Goal: Transaction & Acquisition: Obtain resource

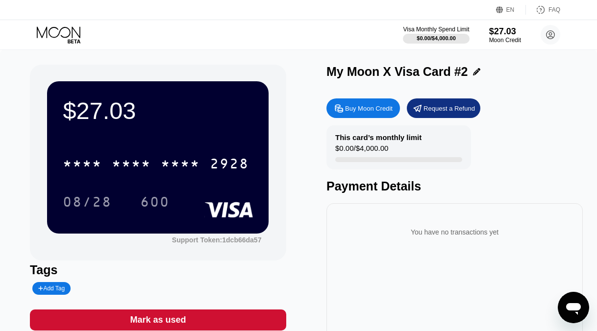
click at [65, 34] on icon at bounding box center [60, 34] width 46 height 17
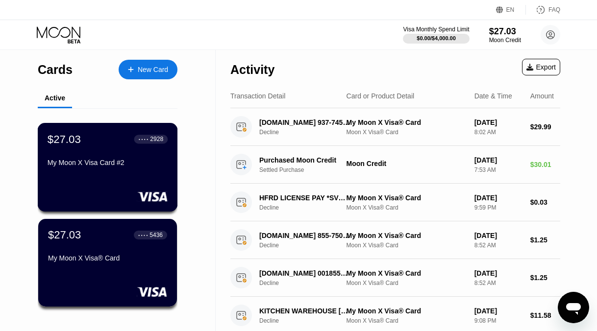
click at [143, 184] on div "$27.03 ● ● ● ● 2928 My Moon X Visa Card #2" at bounding box center [108, 167] width 140 height 89
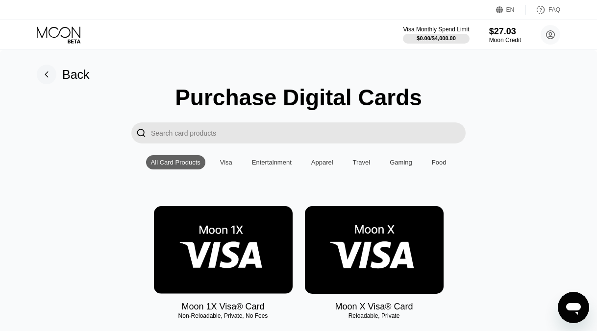
click at [69, 32] on icon at bounding box center [60, 34] width 46 height 17
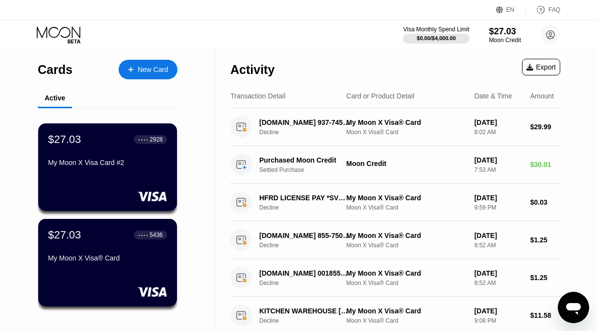
click at [480, 95] on div "Date & Time" at bounding box center [493, 96] width 38 height 8
click at [406, 97] on div "Card or Product Detail" at bounding box center [380, 96] width 68 height 8
click at [67, 35] on icon at bounding box center [60, 34] width 46 height 17
click at [549, 34] on circle at bounding box center [551, 35] width 20 height 20
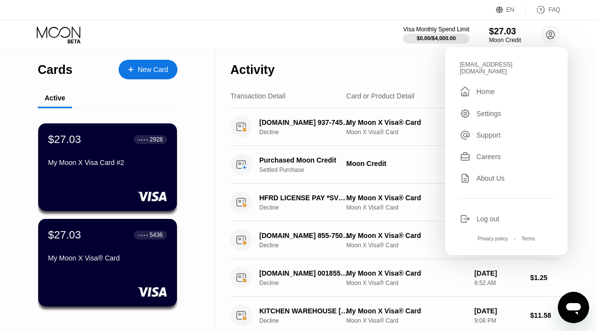
click at [393, 97] on div "Card or Product Detail" at bounding box center [380, 96] width 68 height 8
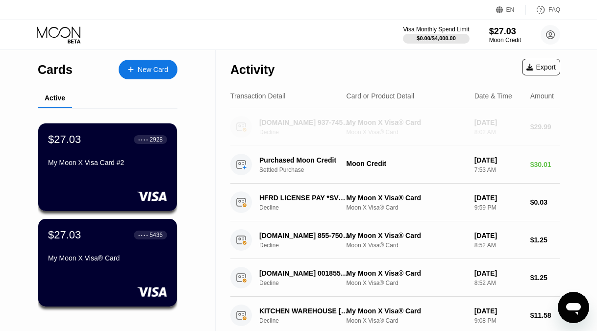
click at [367, 133] on div "Moon X Visa® Card" at bounding box center [406, 132] width 120 height 7
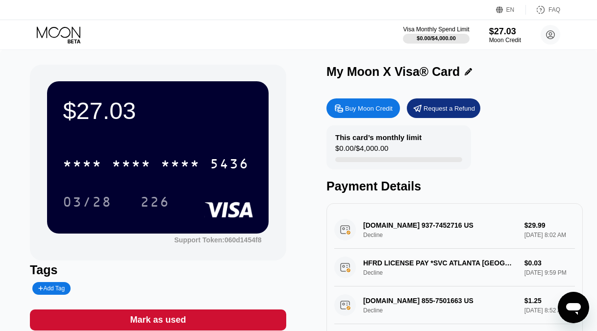
click at [221, 113] on div "$27.03" at bounding box center [158, 110] width 190 height 27
click at [71, 34] on icon at bounding box center [60, 34] width 46 height 17
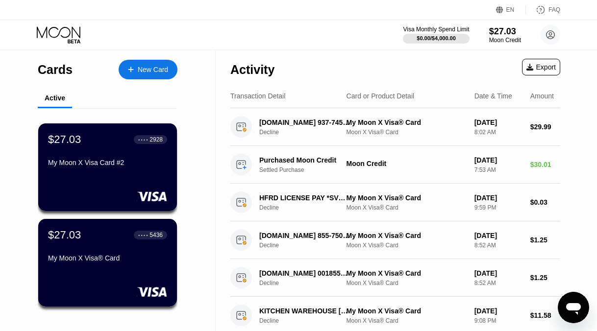
click at [362, 94] on div "Card or Product Detail" at bounding box center [380, 96] width 68 height 8
click at [538, 96] on div "Amount" at bounding box center [542, 96] width 24 height 8
click at [495, 98] on div "Date & Time" at bounding box center [493, 96] width 38 height 8
click at [397, 98] on div "Card or Product Detail" at bounding box center [380, 96] width 68 height 8
click at [68, 29] on icon at bounding box center [60, 34] width 46 height 17
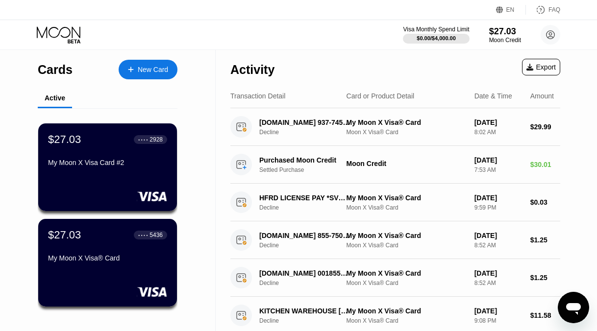
click at [57, 34] on icon at bounding box center [60, 34] width 46 height 17
click at [57, 72] on div "Cards" at bounding box center [55, 70] width 35 height 14
click at [144, 157] on div "$27.03 ● ● ● ● 2928 My Moon X Visa Card #2" at bounding box center [108, 152] width 120 height 38
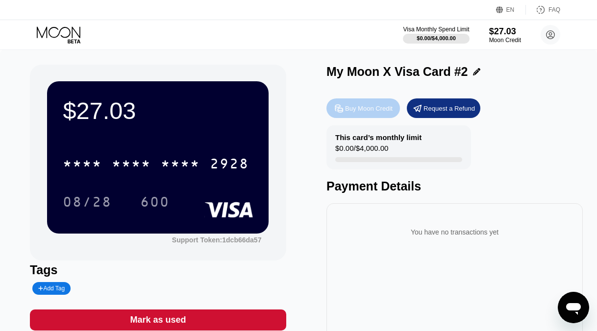
click at [362, 111] on div "Buy Moon Credit" at bounding box center [369, 108] width 48 height 8
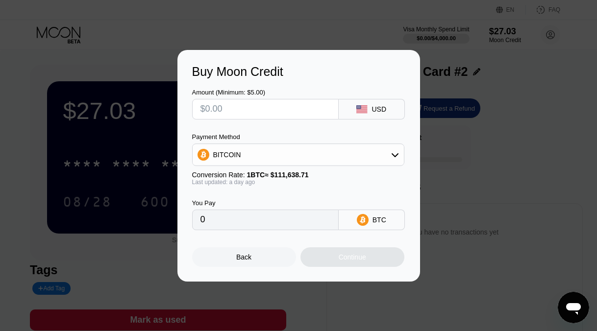
click at [326, 110] on input "text" at bounding box center [265, 109] width 130 height 20
type input "$5"
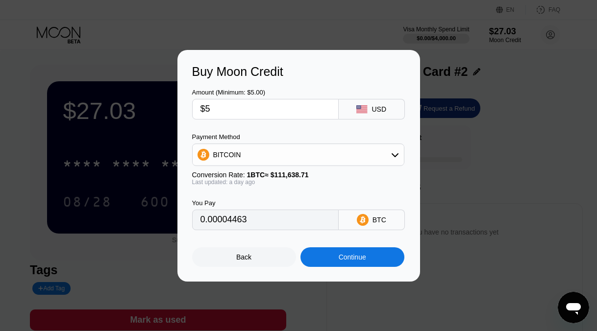
type input "0.00004463"
type input "$5"
click at [377, 158] on div "BITCOIN" at bounding box center [298, 155] width 211 height 20
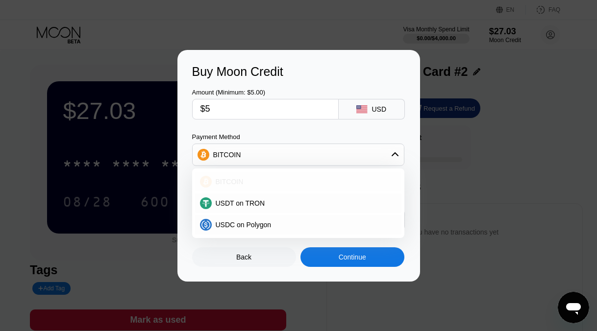
click at [353, 177] on div "BITCOIN" at bounding box center [298, 182] width 206 height 20
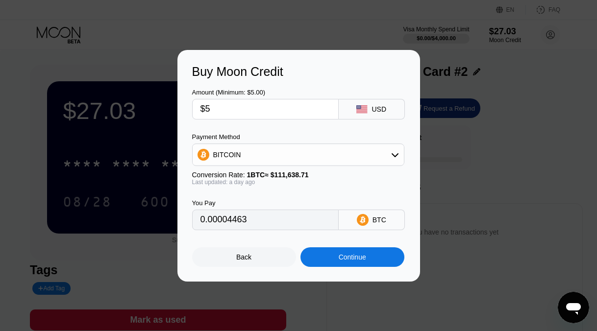
click at [350, 252] on div "Continue" at bounding box center [352, 257] width 104 height 20
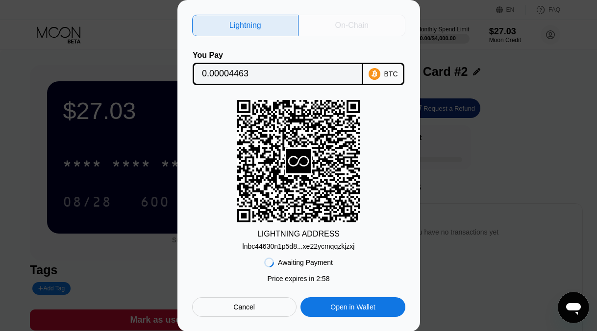
click at [382, 23] on div "On-Chain" at bounding box center [351, 26] width 107 height 22
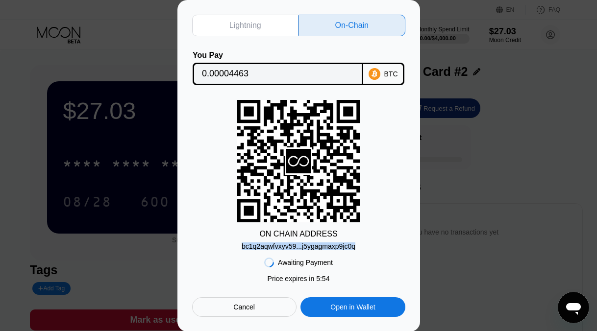
drag, startPoint x: 366, startPoint y: 247, endPoint x: 237, endPoint y: 249, distance: 129.4
click at [237, 249] on div "ON CHAIN ADDRESS bc1q2aqwfvxyv59...j5ygagmaxp9jc0q" at bounding box center [298, 175] width 213 height 150
copy div "bc1q2aqwfvxyv59...j5ygagmaxp9jc0q"
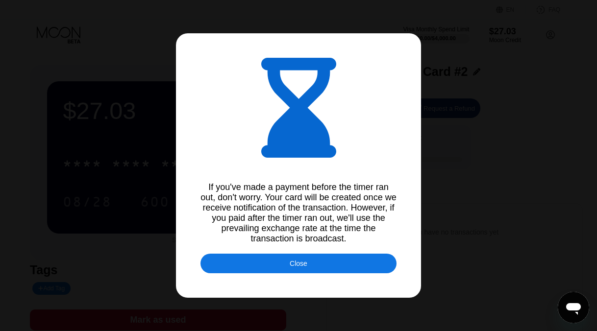
type input "0.00004461"
click at [359, 264] on div "Close" at bounding box center [298, 264] width 196 height 20
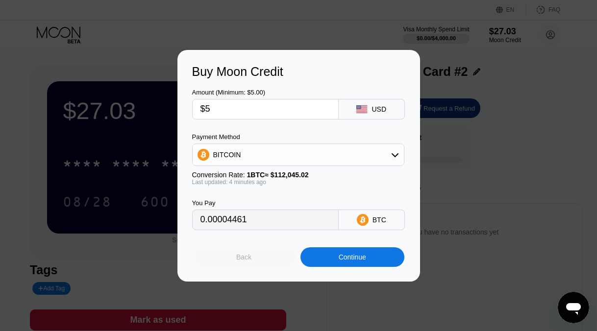
click at [228, 254] on div "Back" at bounding box center [244, 257] width 104 height 20
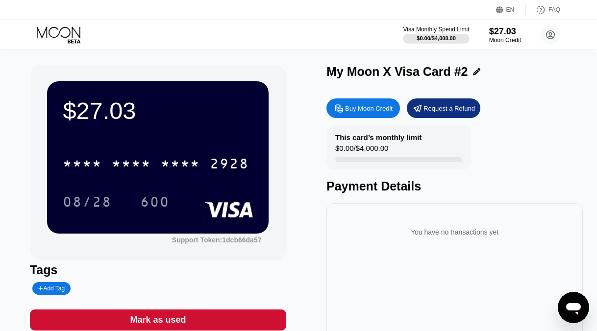
click at [225, 132] on div "$27.03 * * * * * * * * * * * * 2928 08/28 600" at bounding box center [158, 157] width 222 height 152
click at [48, 32] on icon at bounding box center [60, 34] width 46 height 17
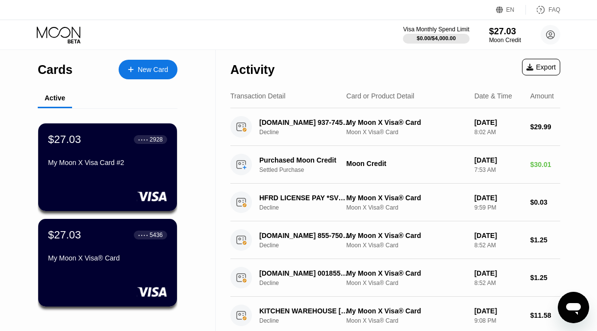
click at [285, 96] on div "Transaction Detail" at bounding box center [257, 96] width 55 height 8
click at [272, 96] on div "Transaction Detail" at bounding box center [257, 96] width 55 height 8
click at [403, 99] on div "Card or Product Detail" at bounding box center [380, 96] width 68 height 8
click at [551, 35] on circle at bounding box center [551, 35] width 20 height 20
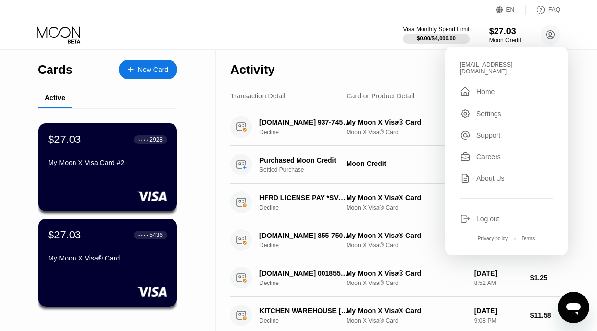
click at [492, 88] on div "Home" at bounding box center [485, 92] width 18 height 8
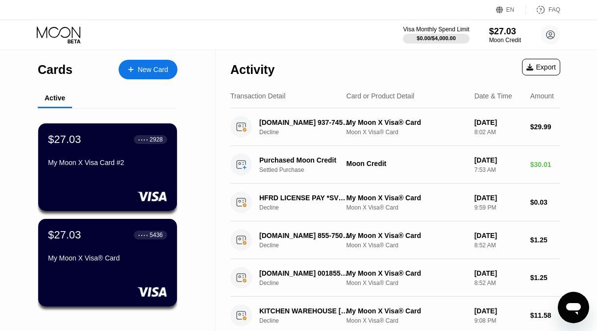
click at [63, 34] on icon at bounding box center [60, 34] width 46 height 17
click at [495, 41] on div "Moon Credit" at bounding box center [505, 40] width 33 height 7
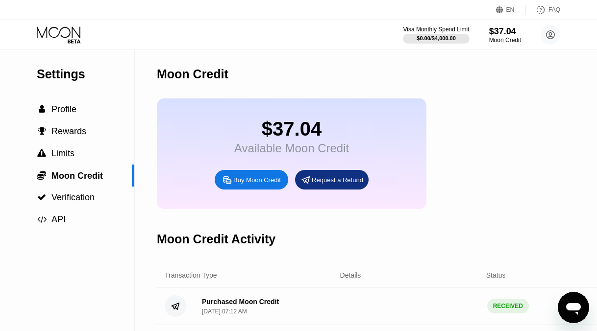
click at [67, 32] on icon at bounding box center [60, 34] width 46 height 17
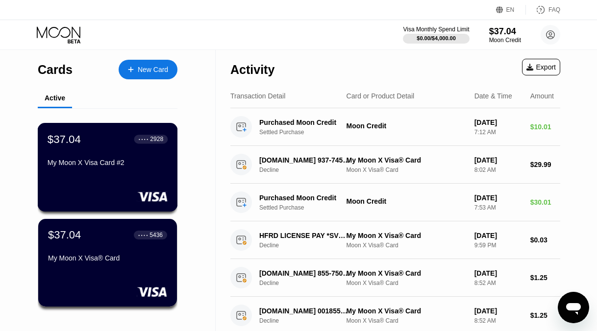
click at [161, 152] on div "$37.04 ● ● ● ● 2928 My Moon X Visa Card #2" at bounding box center [108, 152] width 120 height 38
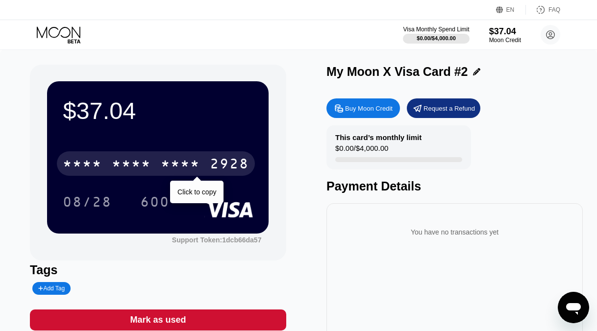
click at [211, 162] on div "2928" at bounding box center [229, 165] width 39 height 16
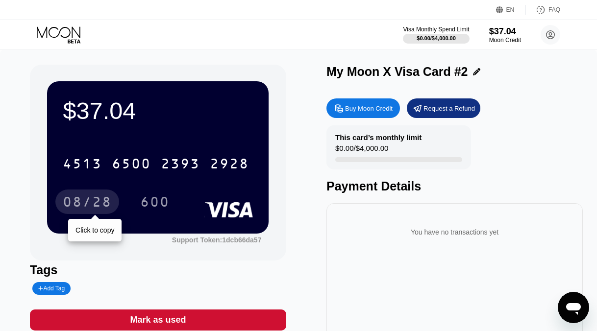
click at [93, 201] on div "08/28" at bounding box center [87, 204] width 49 height 16
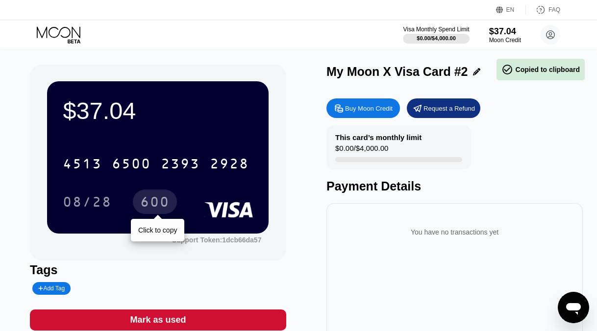
click at [153, 202] on div "600" at bounding box center [154, 204] width 29 height 16
